Goal: Task Accomplishment & Management: Use online tool/utility

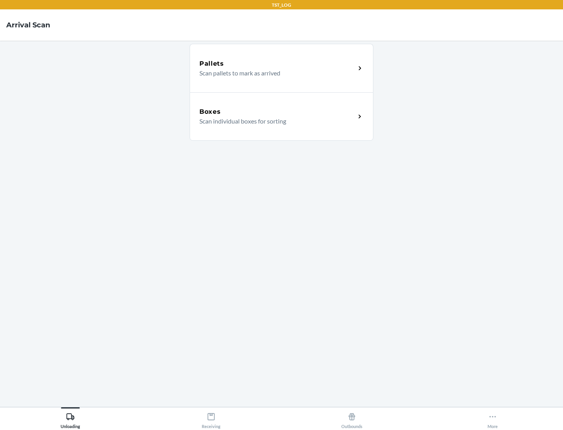
click at [277, 112] on div "Boxes" at bounding box center [277, 111] width 156 height 9
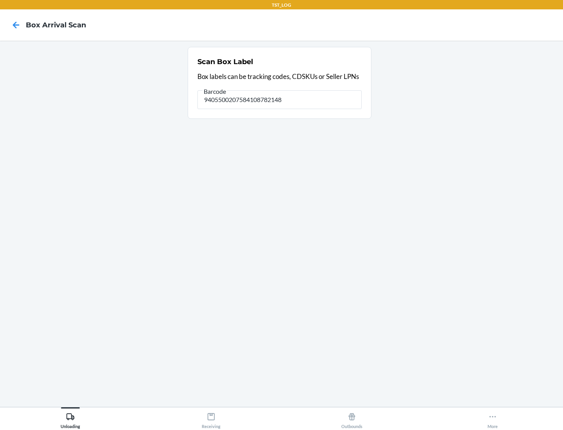
type input "9405500207584108782148"
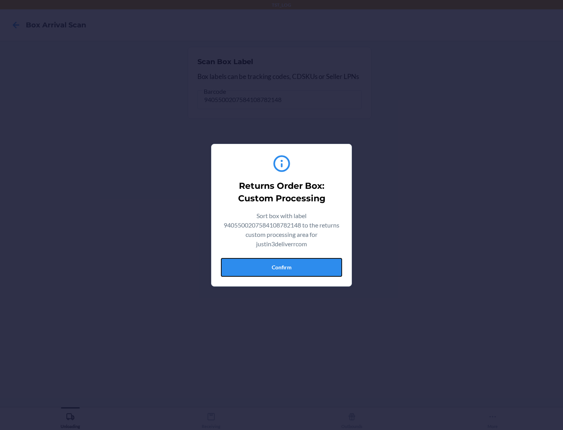
click at [282, 267] on button "Confirm" at bounding box center [281, 267] width 121 height 19
